Goal: Information Seeking & Learning: Learn about a topic

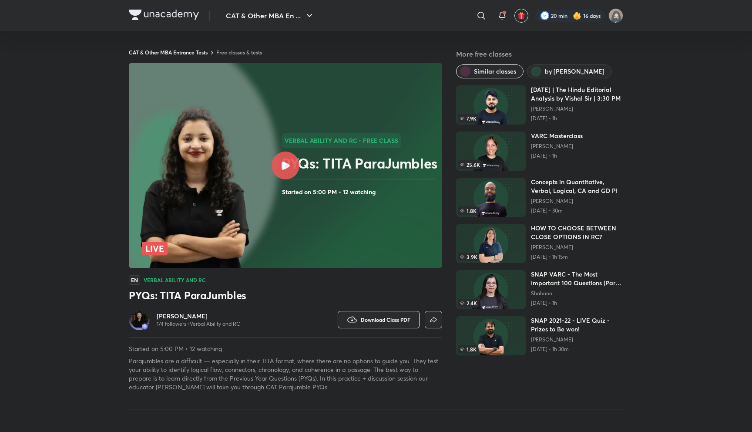
click at [171, 17] on img at bounding box center [164, 15] width 70 height 10
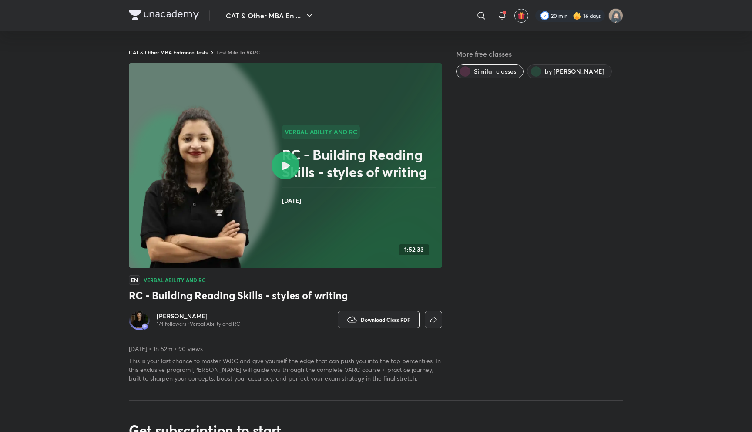
click at [207, 170] on img at bounding box center [193, 186] width 118 height 171
